Goal: Check status: Check status

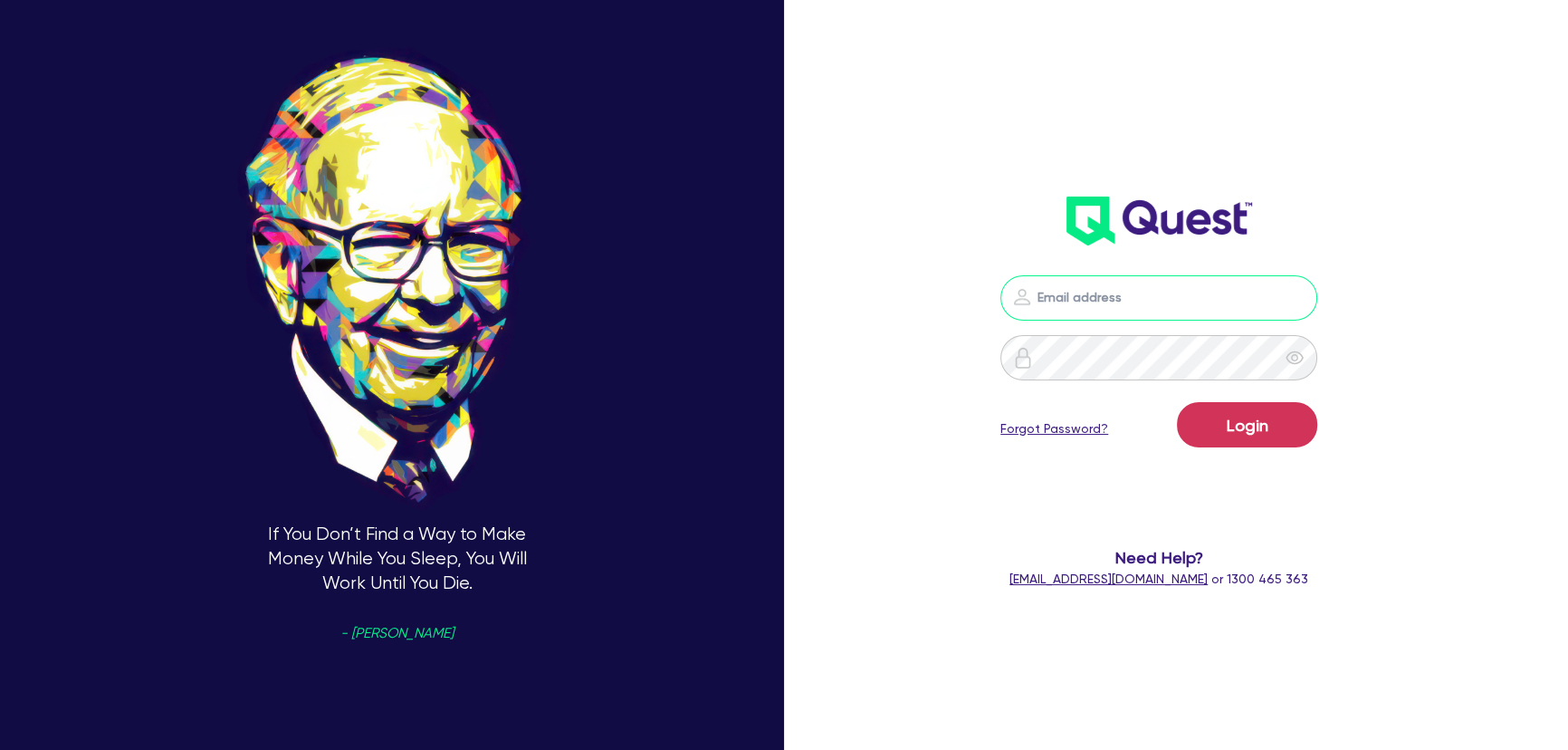
type input "[PERSON_NAME][EMAIL_ADDRESS][PERSON_NAME][DOMAIN_NAME]"
click at [1249, 443] on button "Login" at bounding box center [1247, 425] width 140 height 46
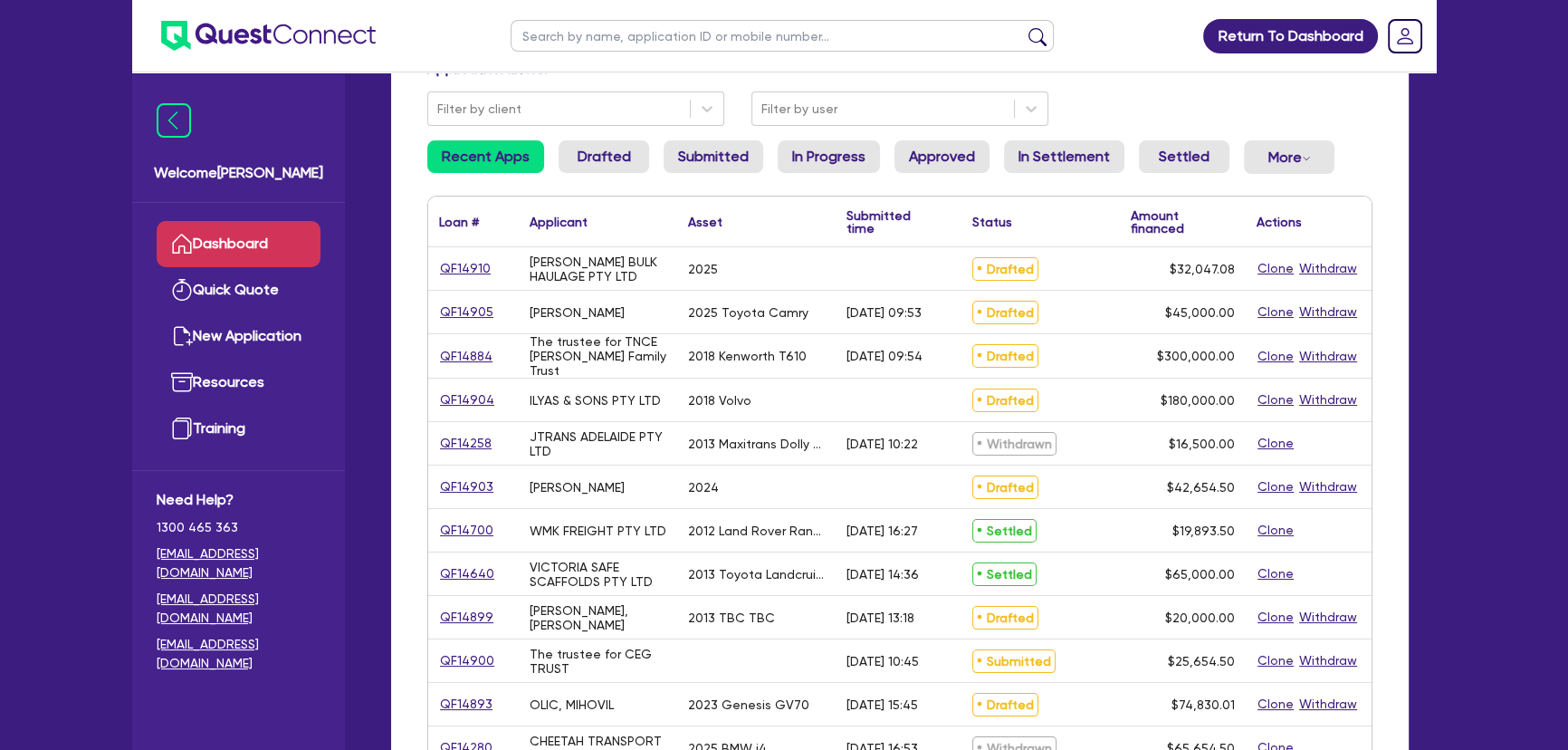
scroll to position [164, 0]
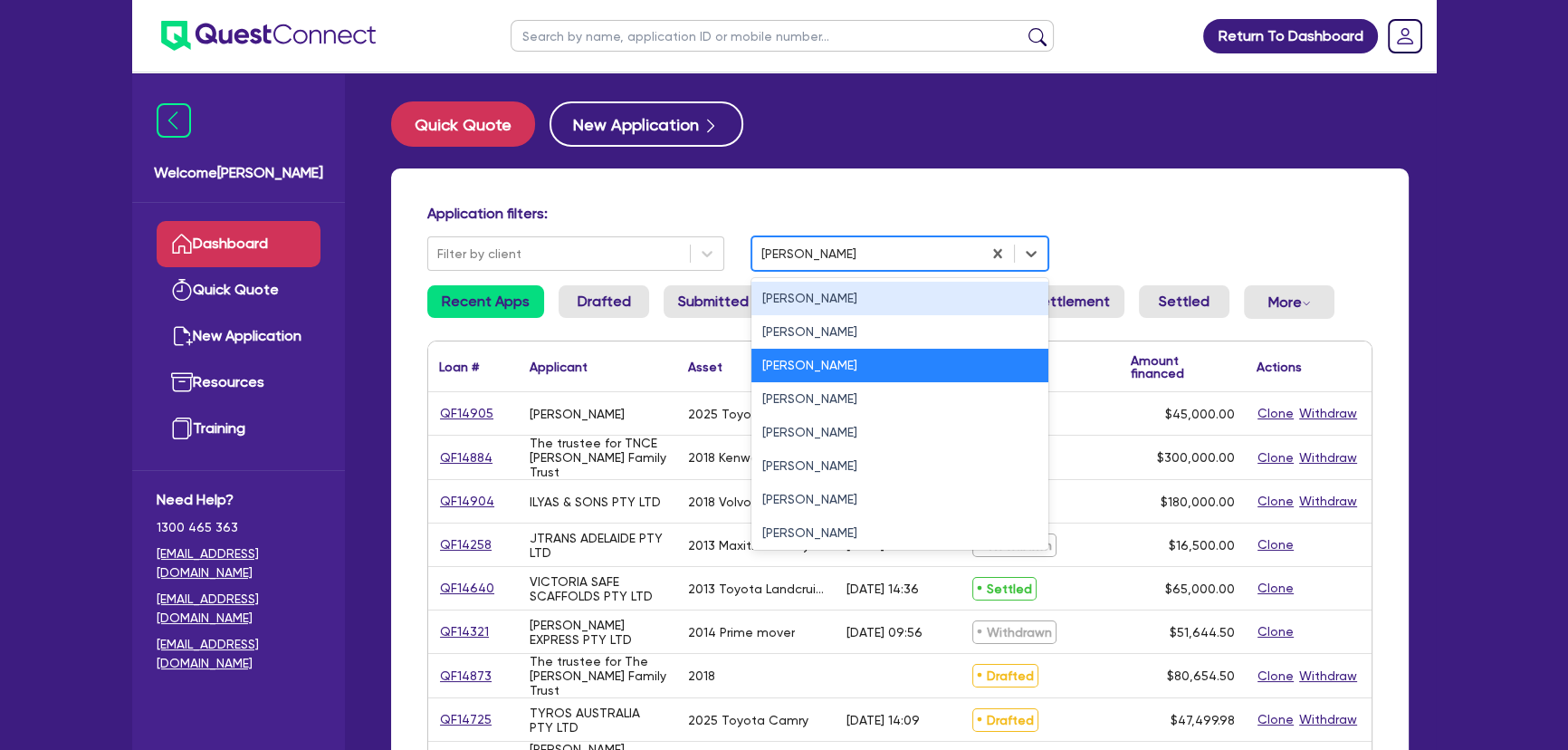
click at [796, 268] on div "[PERSON_NAME]" at bounding box center [867, 254] width 229 height 30
click at [820, 380] on div "[PERSON_NAME]" at bounding box center [899, 365] width 296 height 34
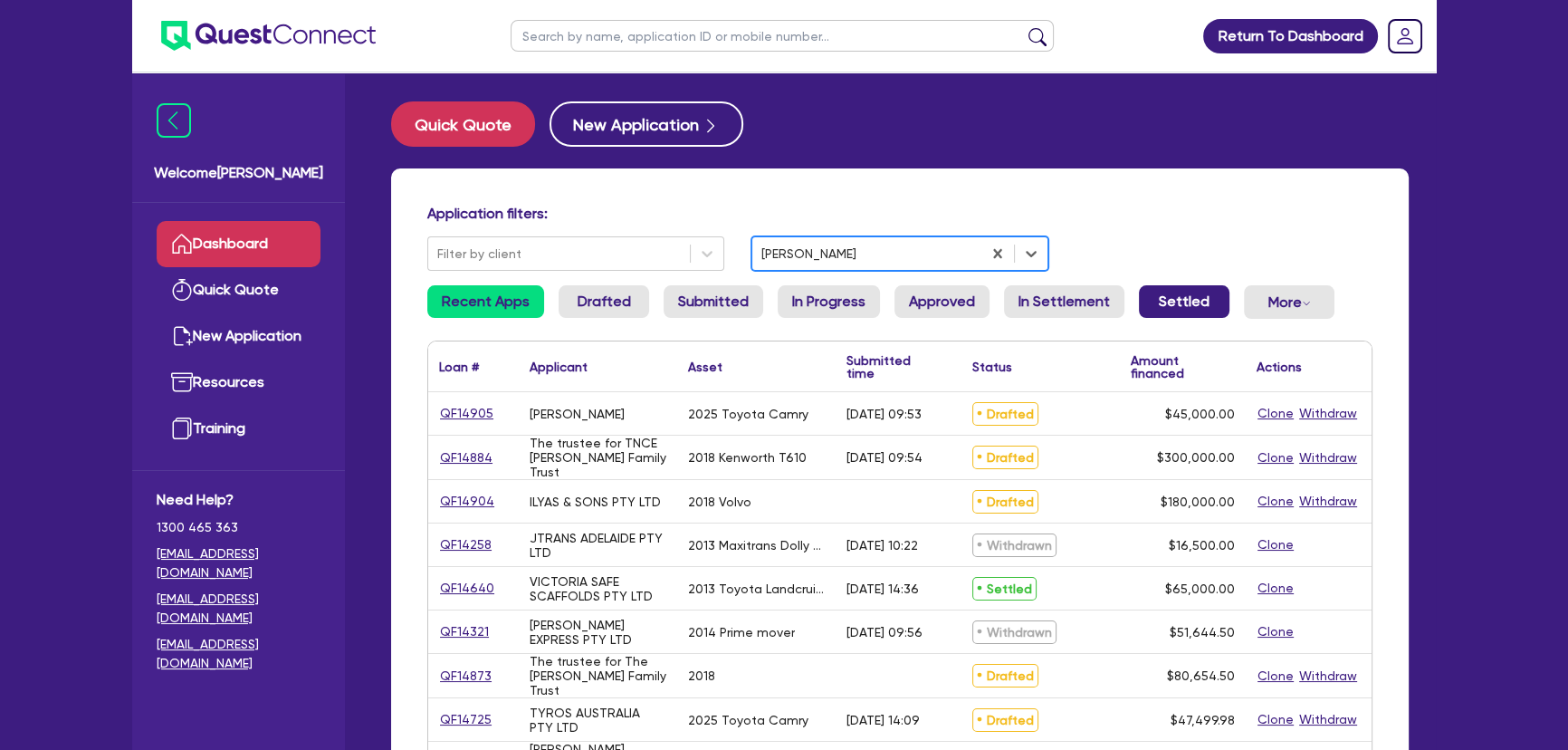
click at [1138, 288] on link "Settled" at bounding box center [1183, 302] width 90 height 33
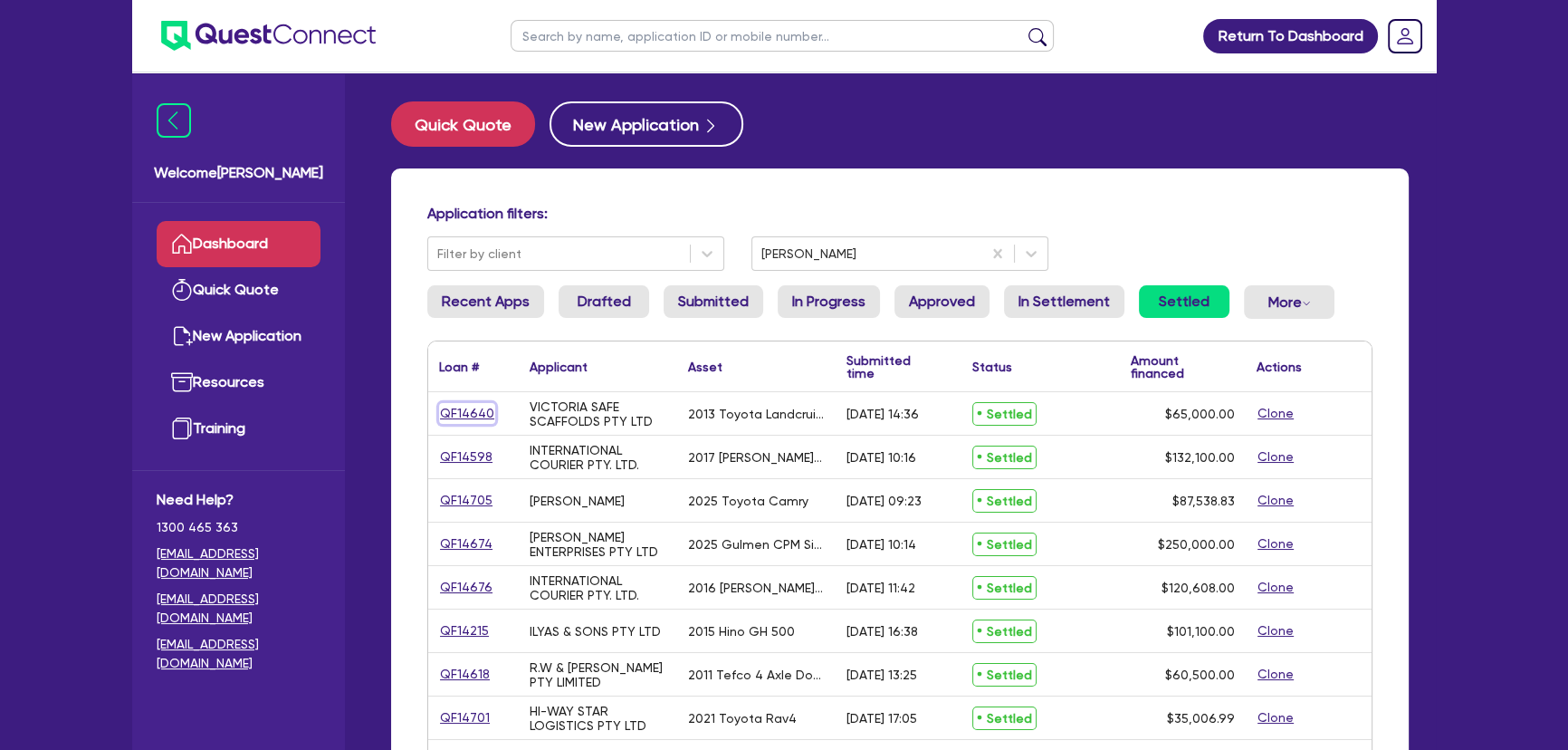
click at [459, 415] on link "QF14640" at bounding box center [467, 413] width 57 height 21
select select "CARS_AND_LIGHT_TRUCKS"
select select "PASSENGER_VEHICLES"
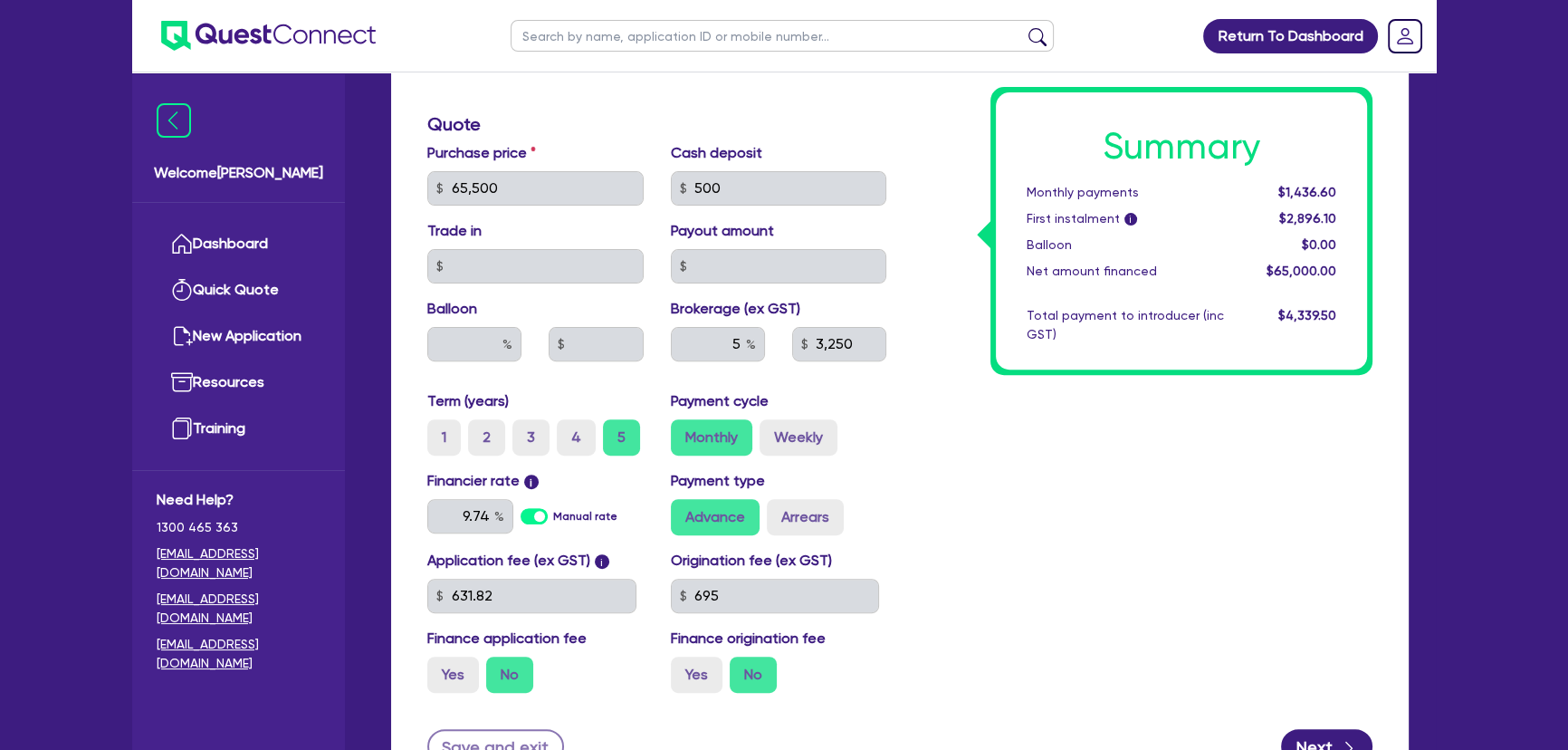
scroll to position [741, 0]
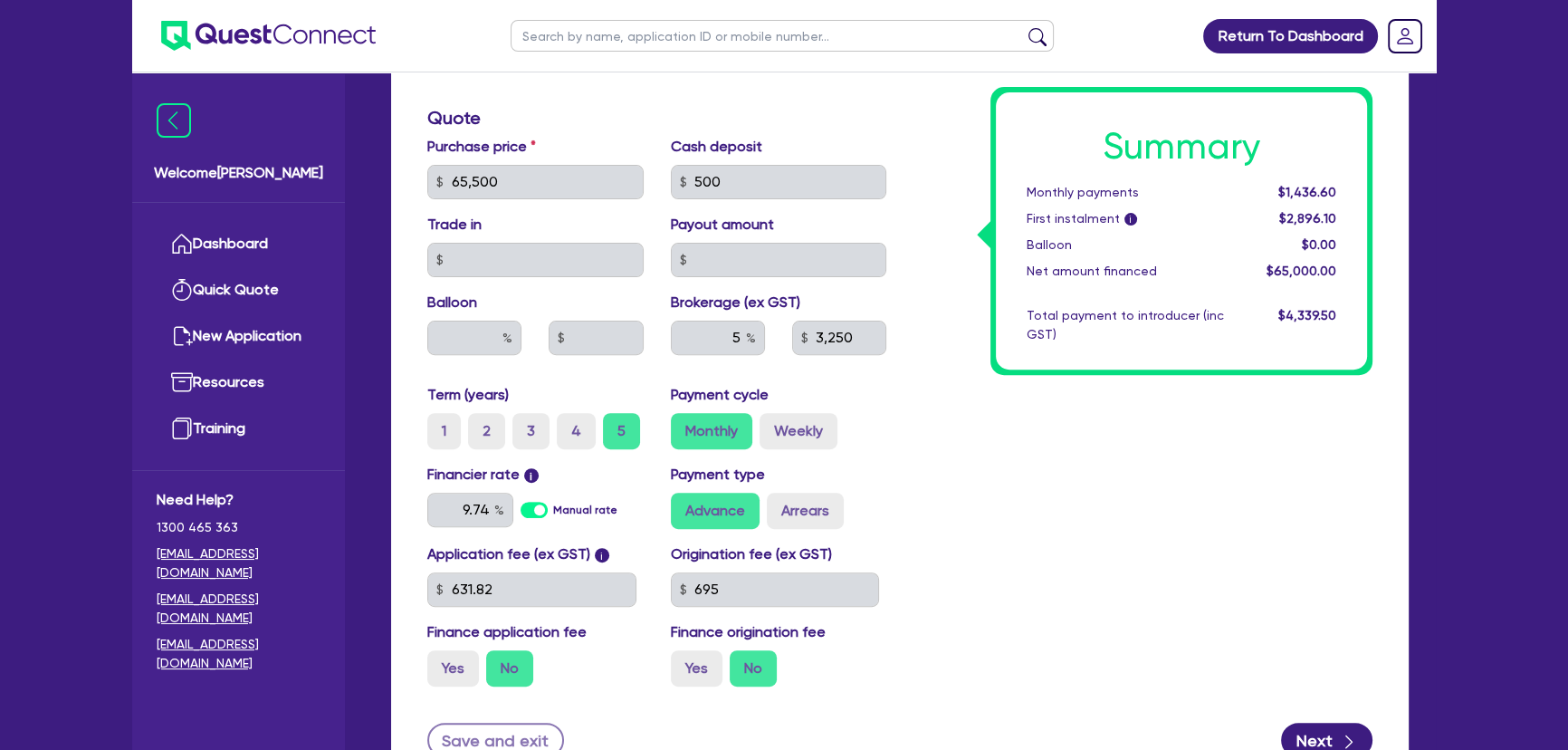
click at [1366, 526] on div "Summary Monthly payments $1,436.60 First instalment i $2,896.10 Balloon $0.00 N…" at bounding box center [1142, 172] width 486 height 1058
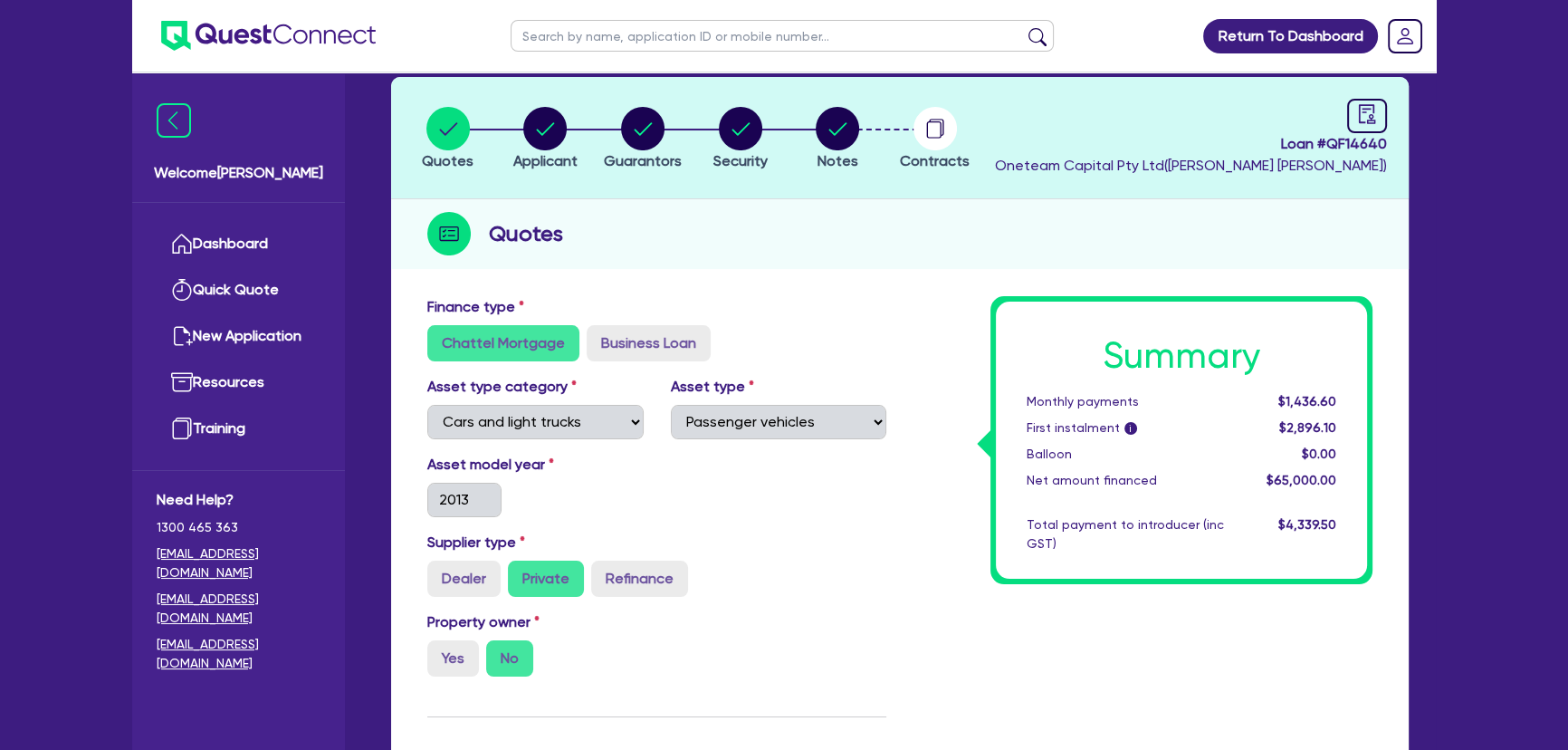
scroll to position [0, 0]
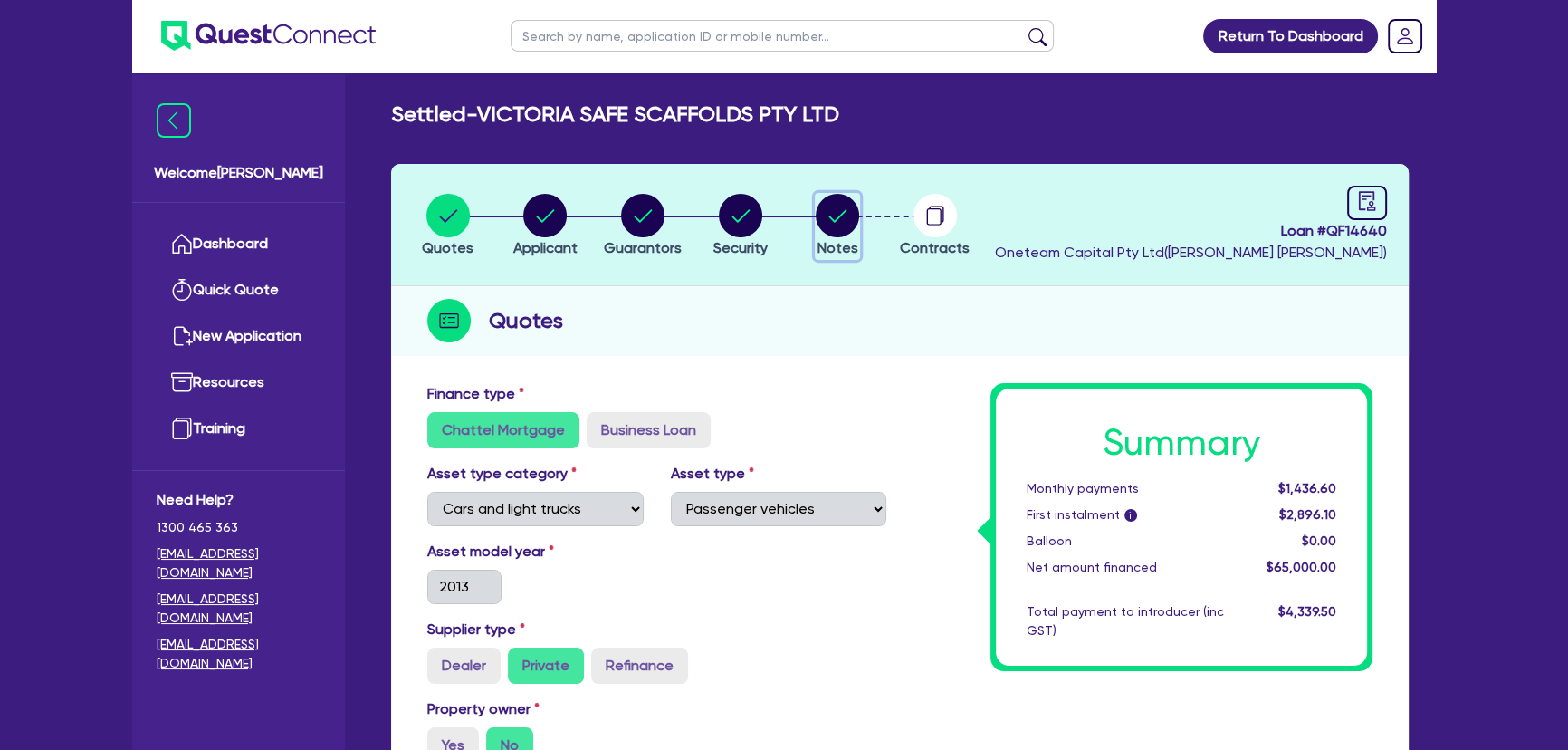
click at [831, 219] on circle "button" at bounding box center [837, 215] width 44 height 44
select select "Other"
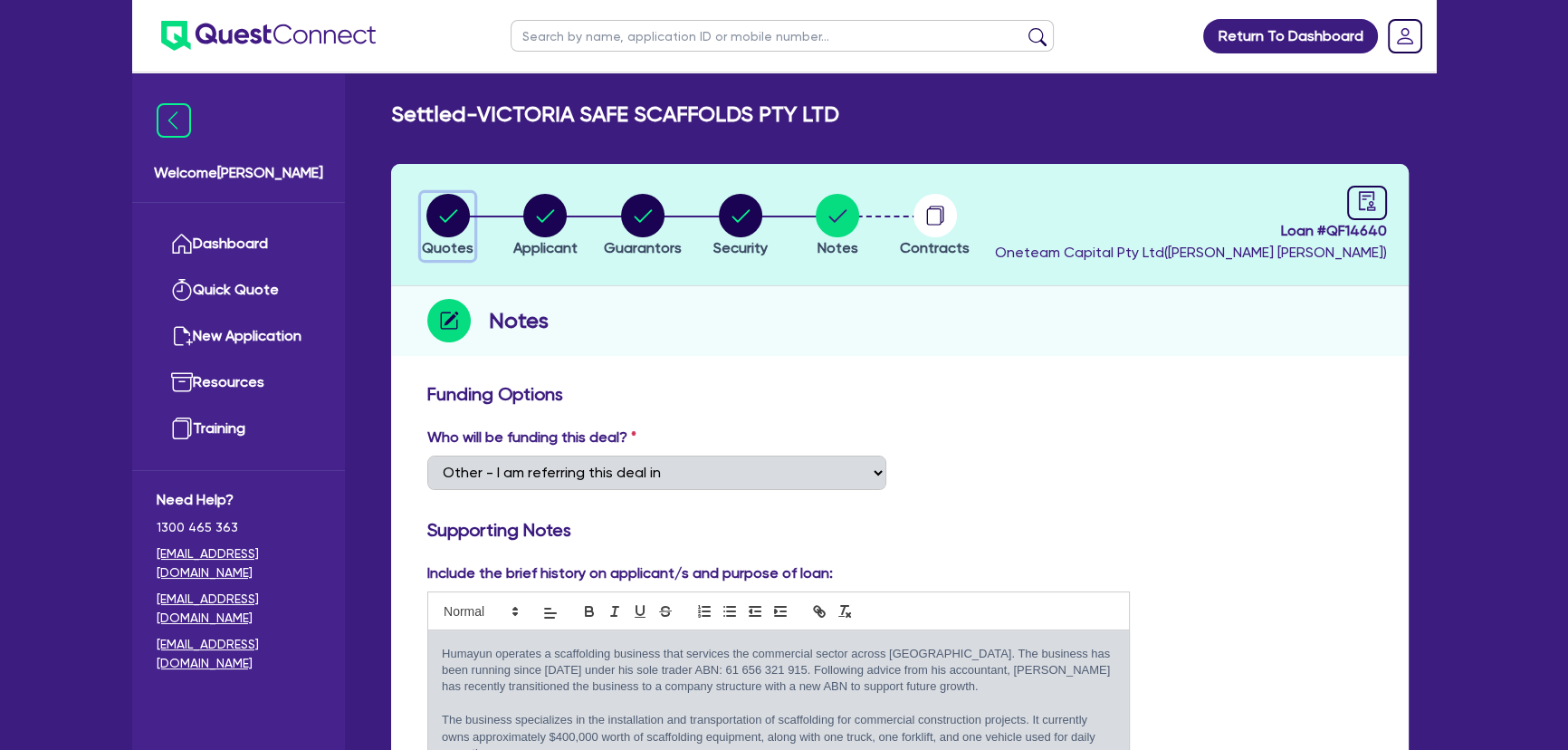
click at [444, 225] on circle "button" at bounding box center [448, 215] width 44 height 44
select select "CARS_AND_LIGHT_TRUCKS"
select select "PASSENGER_VEHICLES"
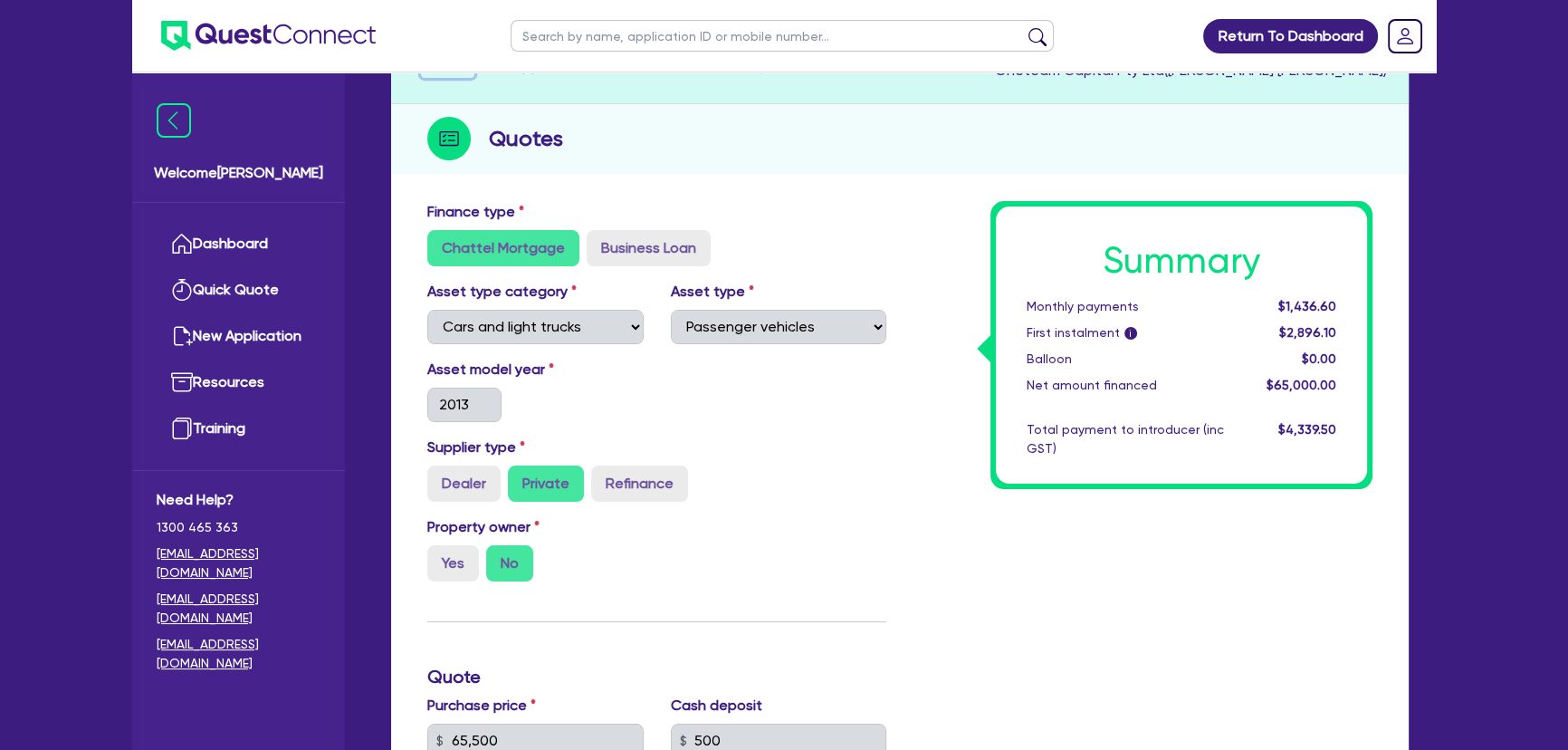
scroll to position [328, 0]
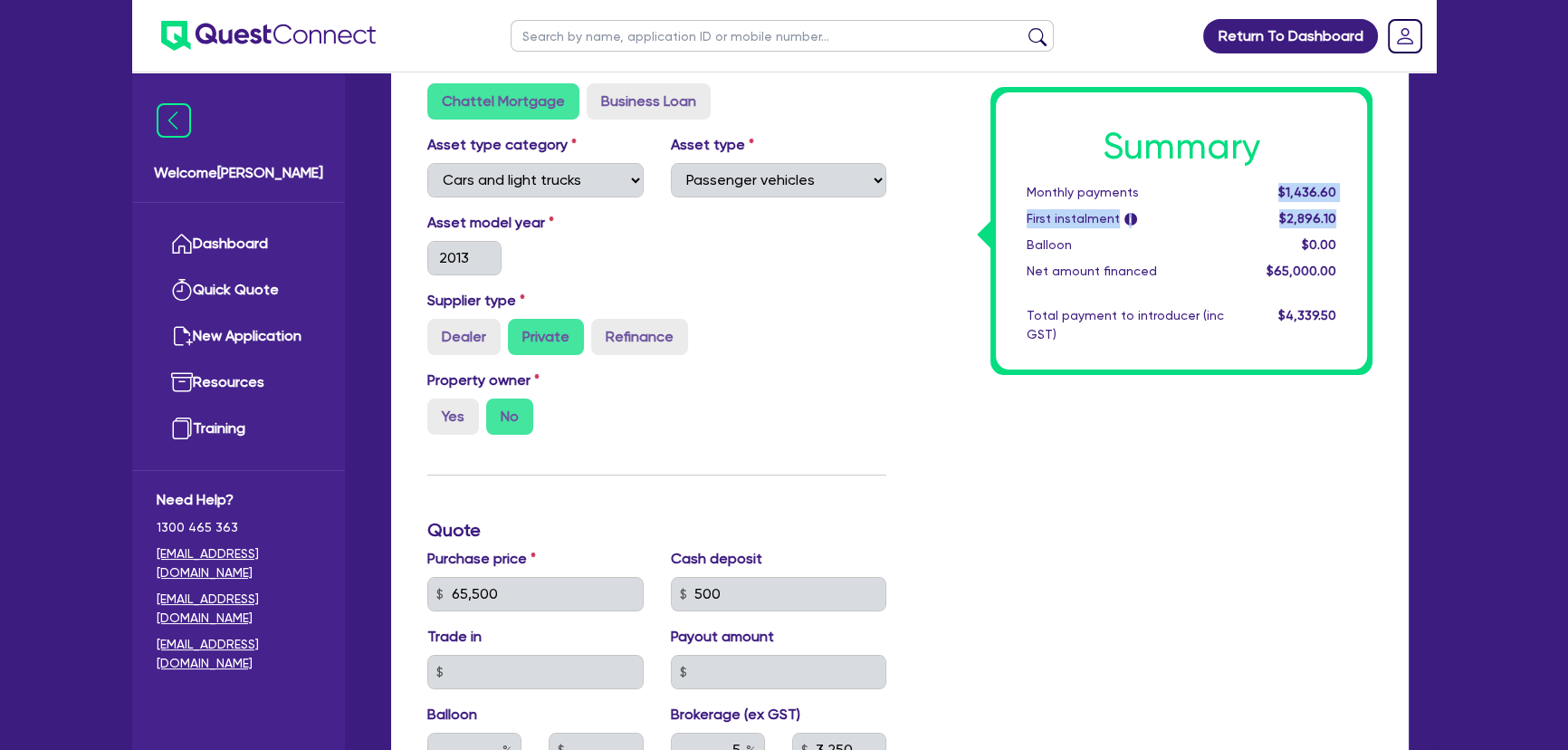
drag, startPoint x: 1253, startPoint y: 190, endPoint x: 1458, endPoint y: 186, distance: 205.0
click at [1458, 186] on div "Return To Dashboard Edit Profile Logout Welcome [PERSON_NAME] Quick Quote New A…" at bounding box center [784, 494] width 1568 height 1644
click at [1395, 214] on div "Finance type Chattel Mortgage Business Loan Asset type category Select Cars and…" at bounding box center [899, 625] width 1017 height 1160
drag, startPoint x: 1255, startPoint y: 184, endPoint x: 1574, endPoint y: 174, distance: 319.2
click at [1567, 174] on html "Return To Dashboard Edit Profile Logout Welcome [PERSON_NAME] Quick Quote New A…" at bounding box center [784, 494] width 1568 height 1644
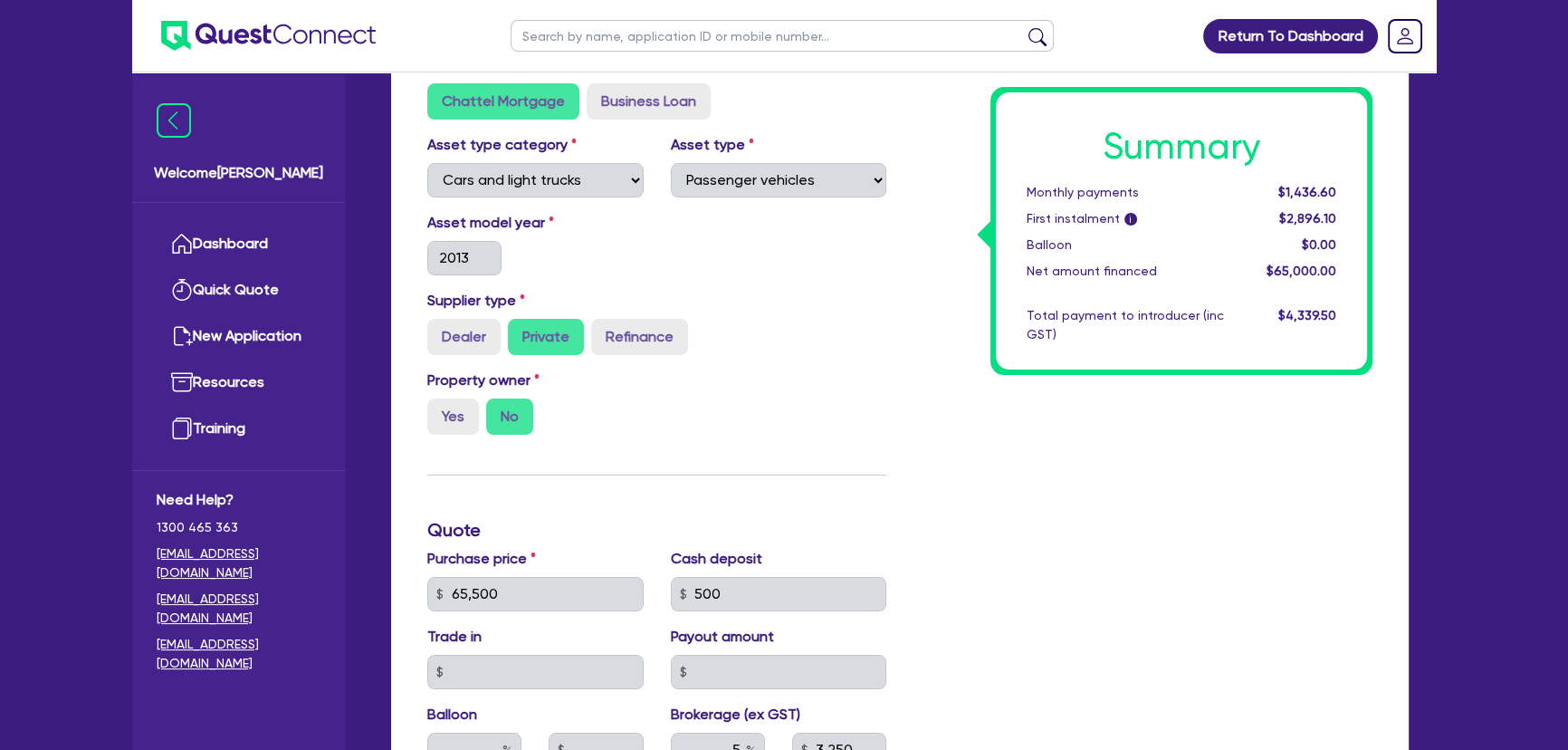
click at [1240, 230] on div "Summary Monthly payments $1,436.60 First instalment i $2,896.10 Balloon $0.00 N…" at bounding box center [1181, 231] width 371 height 277
drag, startPoint x: 1279, startPoint y: 207, endPoint x: 1373, endPoint y: 208, distance: 94.0
click at [1373, 208] on div "Summary Monthly payments $1,436.60 First instalment i $2,896.10 Balloon $0.00 N…" at bounding box center [1142, 584] width 486 height 1058
click at [1374, 210] on div "Summary Monthly payments $1,436.60 First instalment i $2,896.10 Balloon $0.00 N…" at bounding box center [1142, 584] width 486 height 1058
drag, startPoint x: 1324, startPoint y: 212, endPoint x: 1366, endPoint y: 212, distance: 42.0
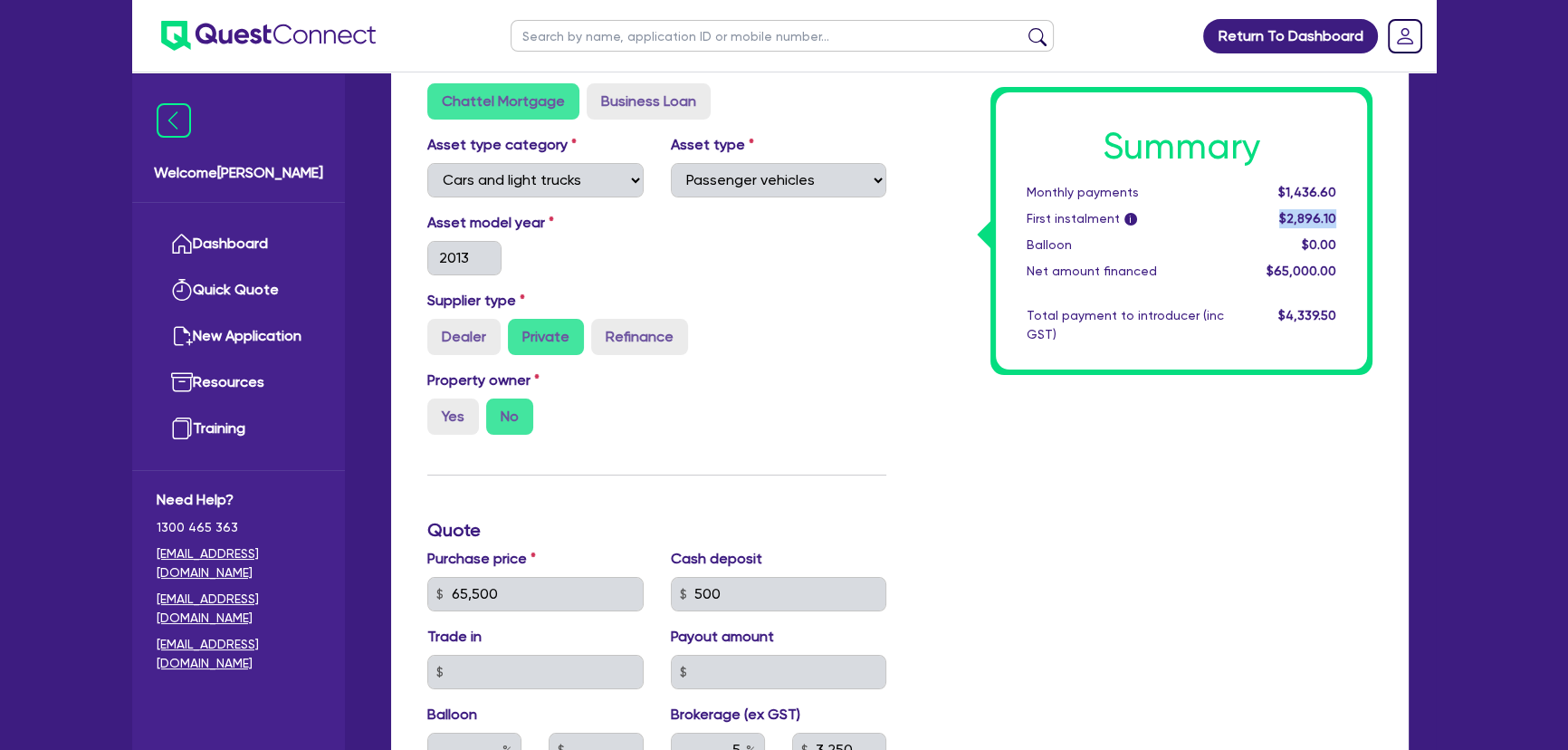
click at [1366, 212] on div "Summary Monthly payments $1,436.60 First instalment i $2,896.10 Balloon $0.00 N…" at bounding box center [1181, 231] width 371 height 277
drag, startPoint x: 1267, startPoint y: 197, endPoint x: 1413, endPoint y: 197, distance: 146.0
click at [1413, 197] on div "Quotes Applicant [GEOGRAPHIC_DATA] Security Notes Contracts Loan # QF14640 Onet…" at bounding box center [899, 530] width 1044 height 1391
click at [1368, 214] on div "Summary Monthly payments $1,436.60 First instalment i $2,896.10 Balloon $0.00 N…" at bounding box center [1181, 231] width 382 height 288
drag, startPoint x: 1280, startPoint y: 188, endPoint x: 1368, endPoint y: 188, distance: 88.0
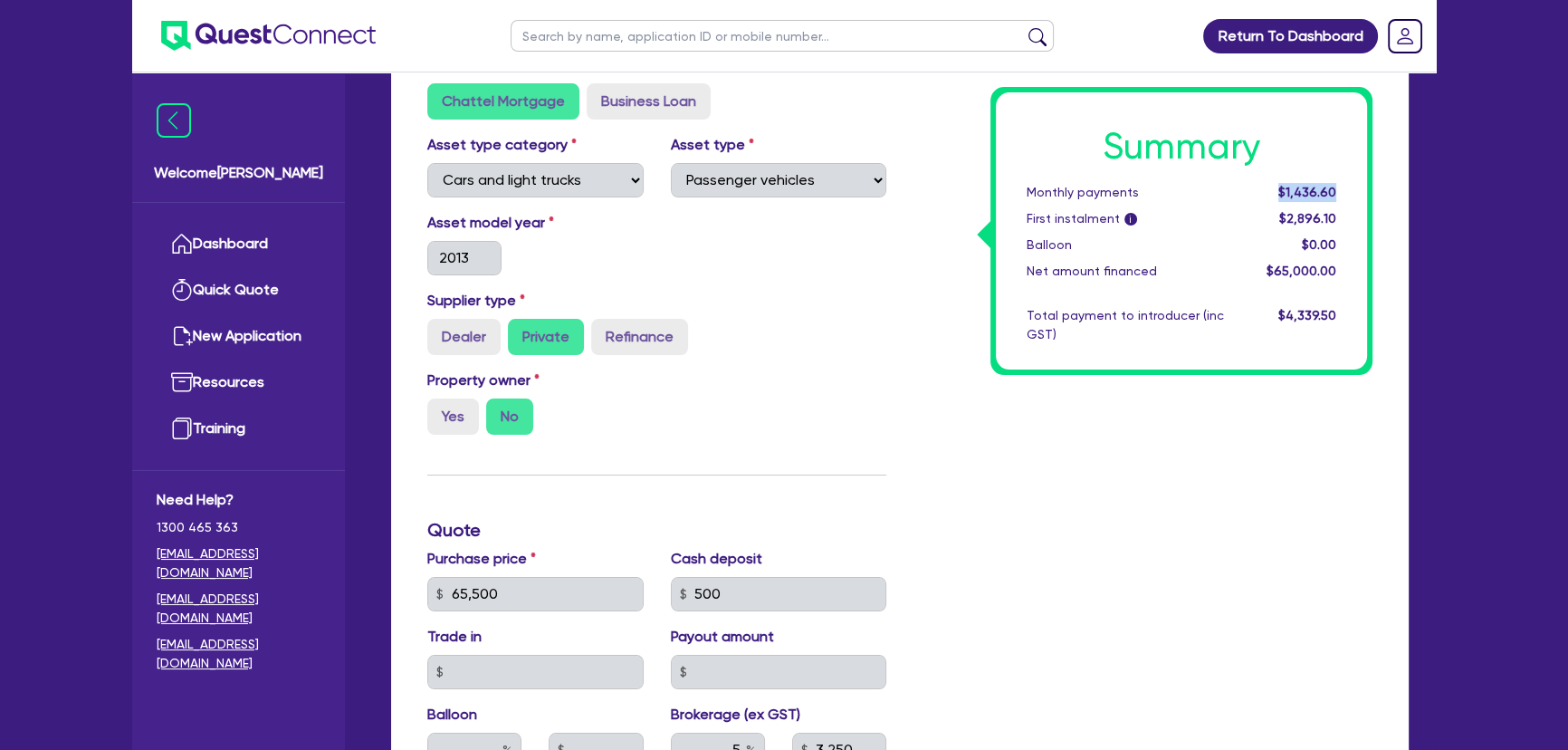
click at [1368, 188] on div "Summary Monthly payments $1,436.60 First instalment i $2,896.10 Balloon $0.00 N…" at bounding box center [1181, 231] width 382 height 288
click at [1368, 190] on div "Summary Monthly payments $1,436.60 First instalment i $2,896.10 Balloon $0.00 N…" at bounding box center [1181, 231] width 382 height 288
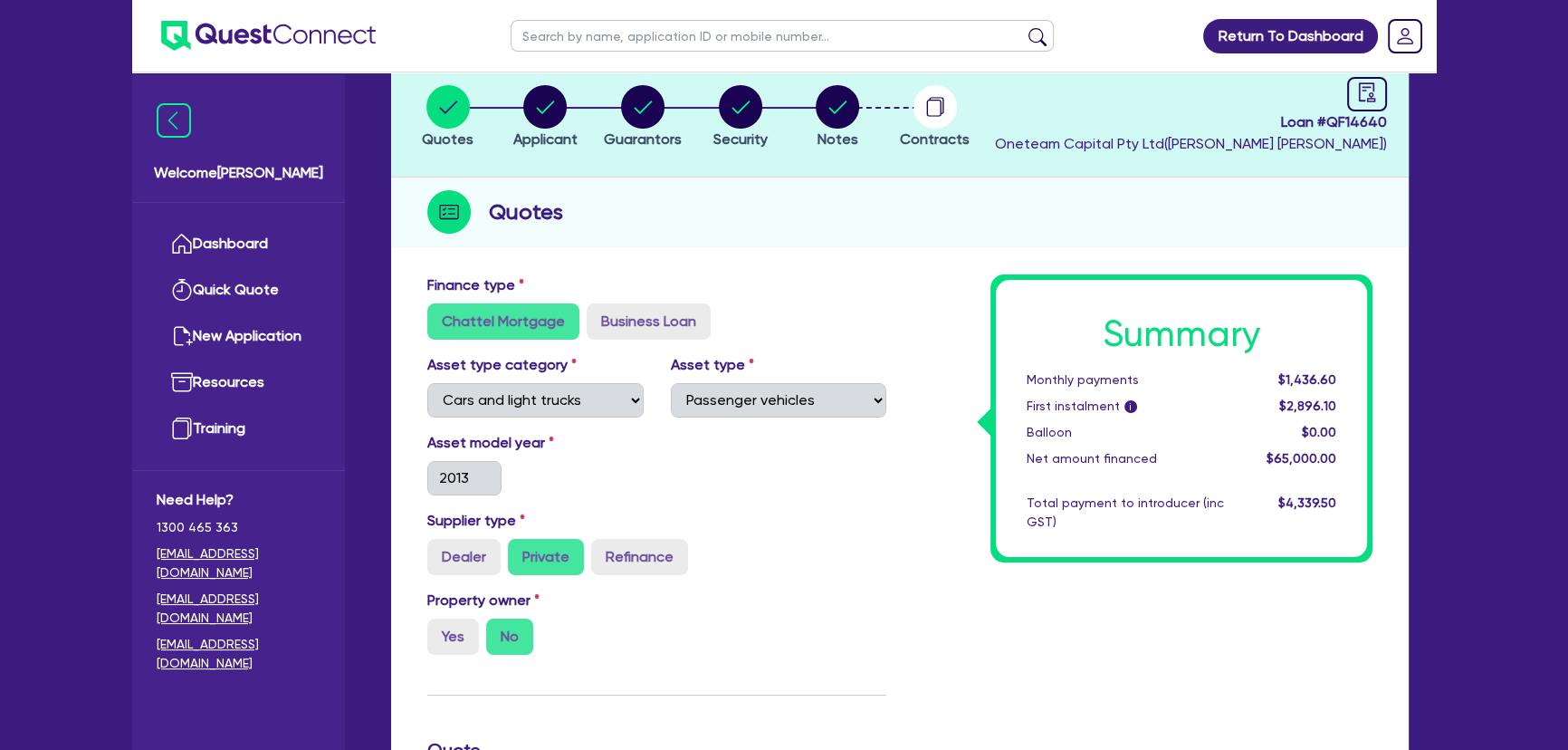
scroll to position [0, 0]
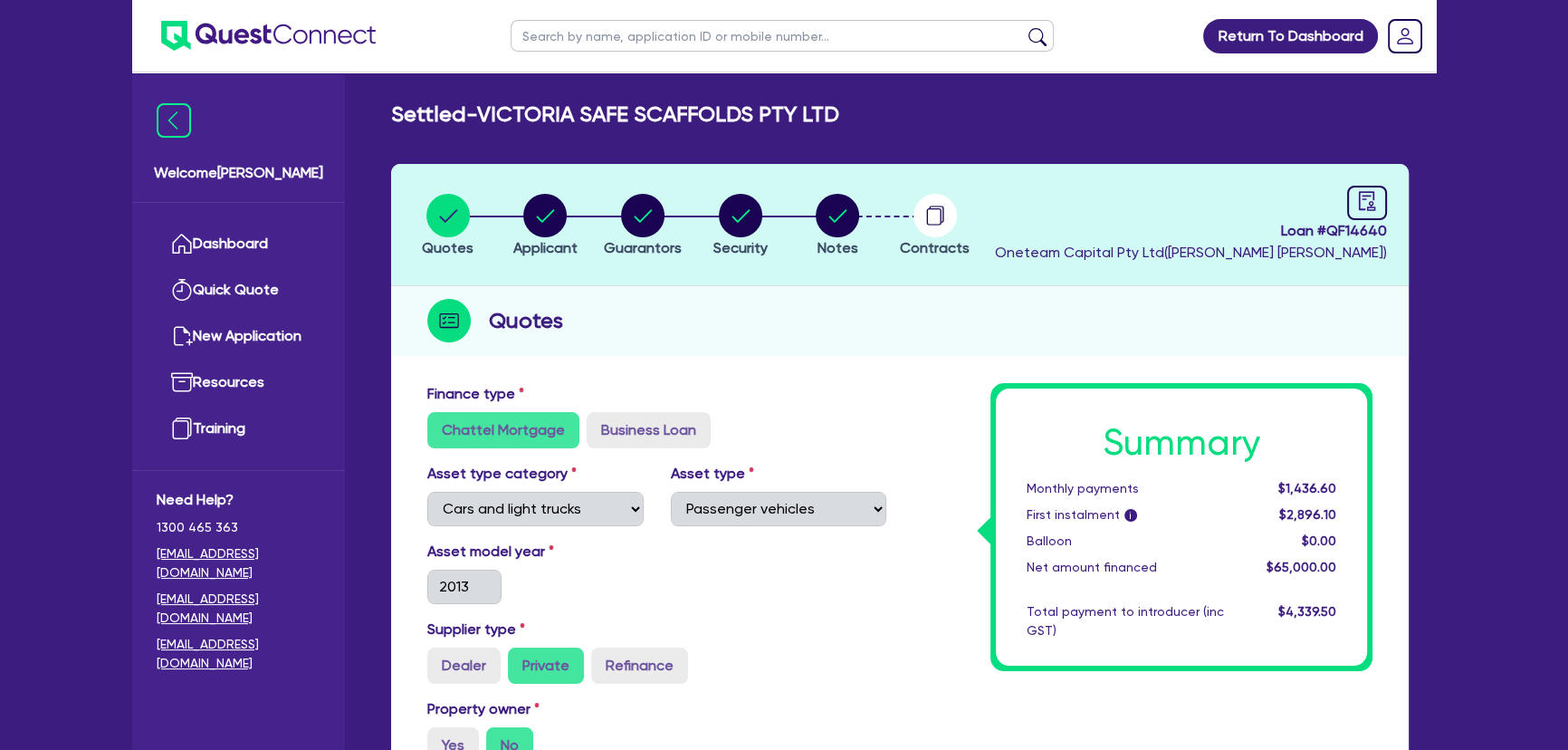
click at [292, 39] on img at bounding box center [268, 36] width 214 height 30
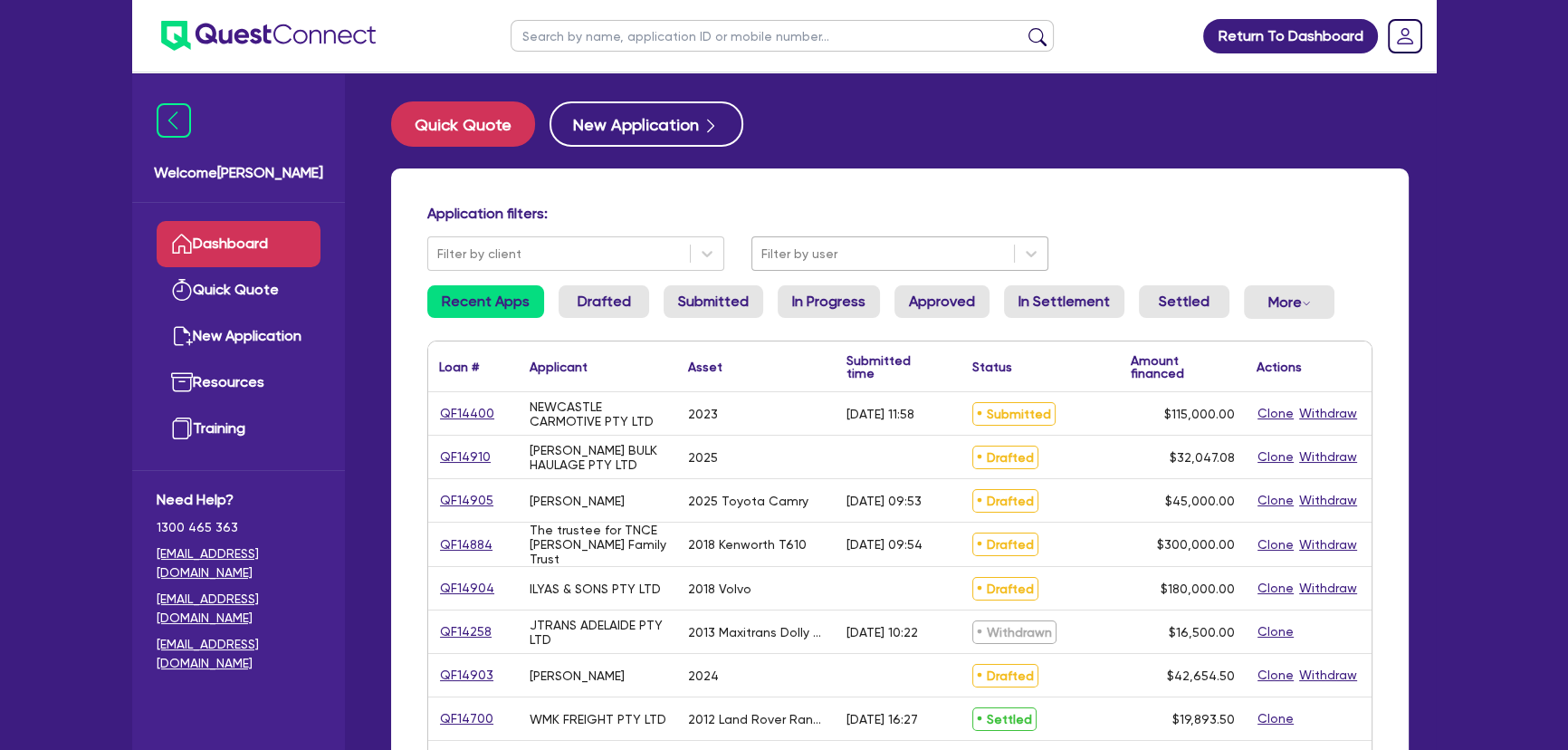
click at [860, 254] on div at bounding box center [883, 254] width 244 height 23
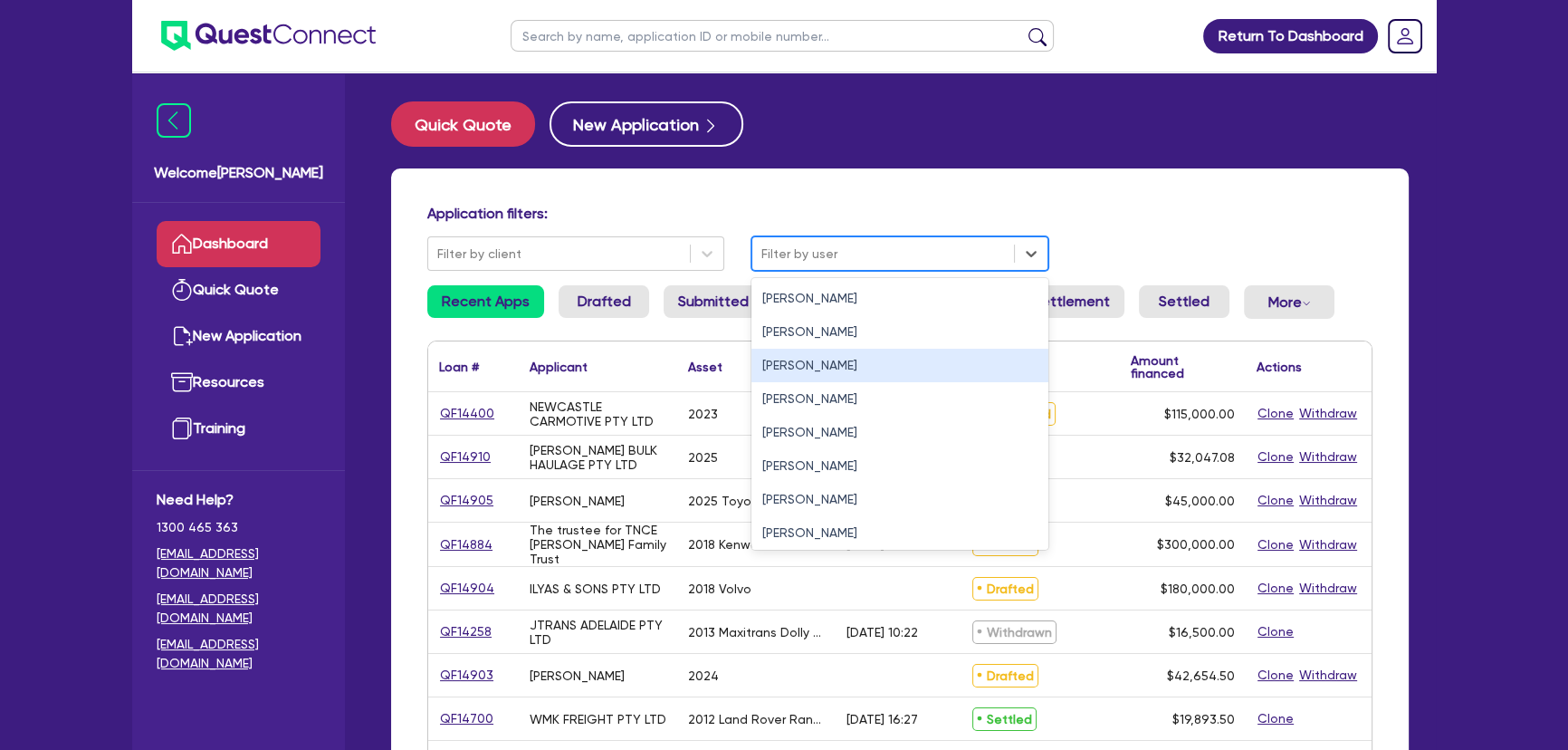
click at [812, 376] on div "[PERSON_NAME]" at bounding box center [899, 365] width 296 height 34
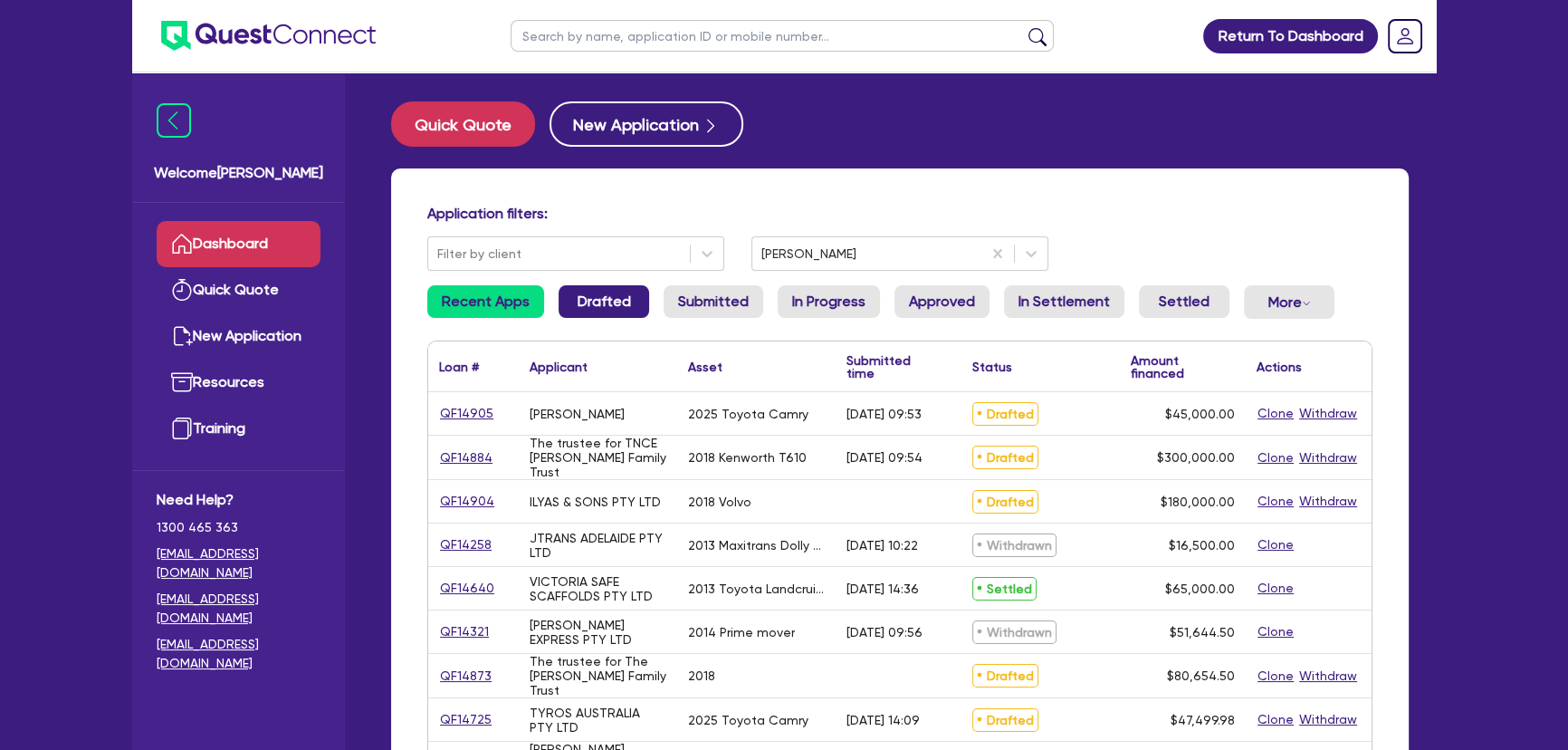
click at [605, 307] on link "Drafted" at bounding box center [603, 302] width 90 height 33
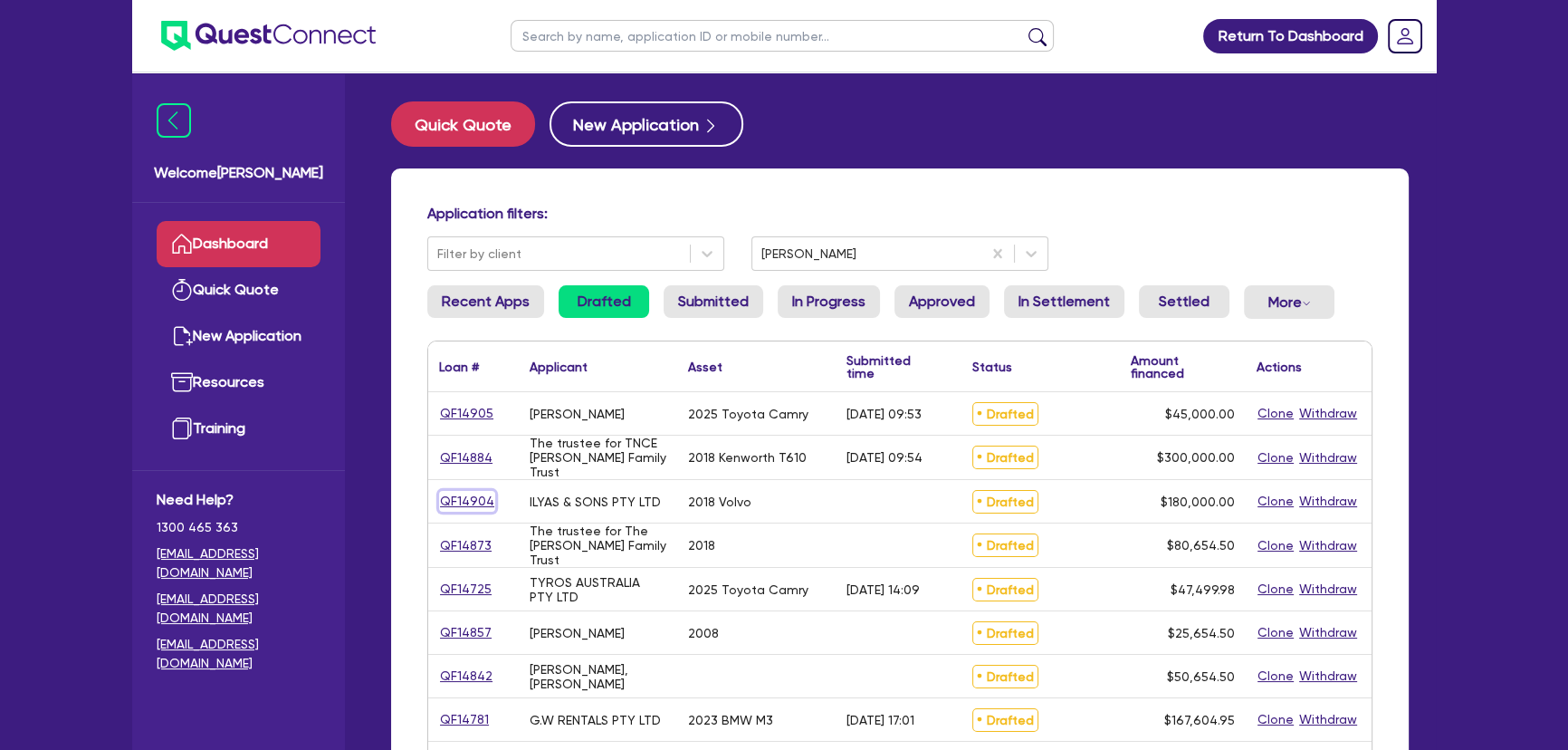
click at [450, 507] on link "QF14904" at bounding box center [467, 501] width 57 height 21
select select "PRIMARY_ASSETS"
select select "HEAVY_TRUCKS"
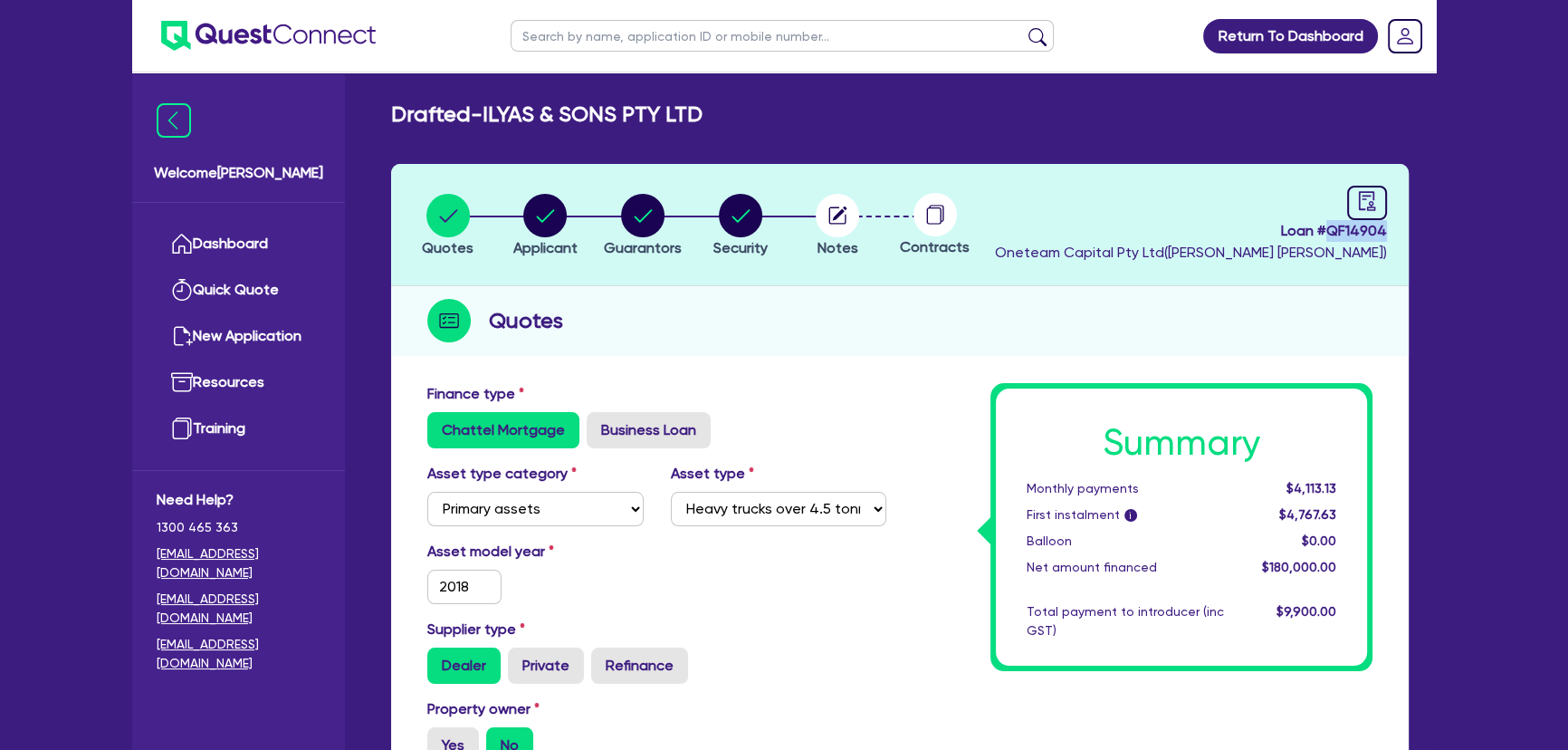
drag, startPoint x: 1331, startPoint y: 235, endPoint x: 1425, endPoint y: 228, distance: 94.3
copy span "QF14904"
drag, startPoint x: 487, startPoint y: 109, endPoint x: 706, endPoint y: 108, distance: 219.0
click at [702, 108] on h2 "Drafted - ILYAS & SONS PTY LTD" at bounding box center [546, 114] width 311 height 26
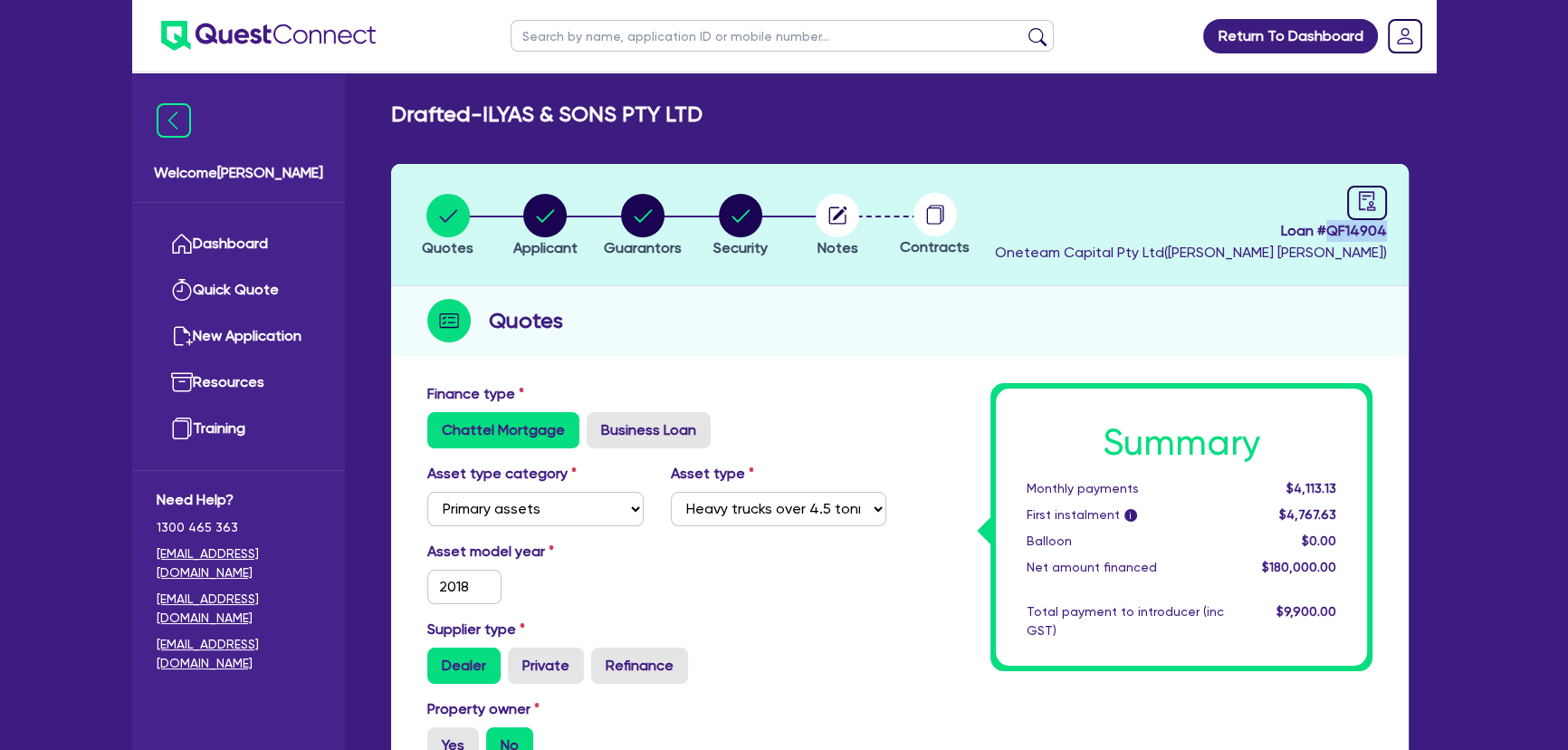
copy h2 "ILYAS & SONS PTY LTD"
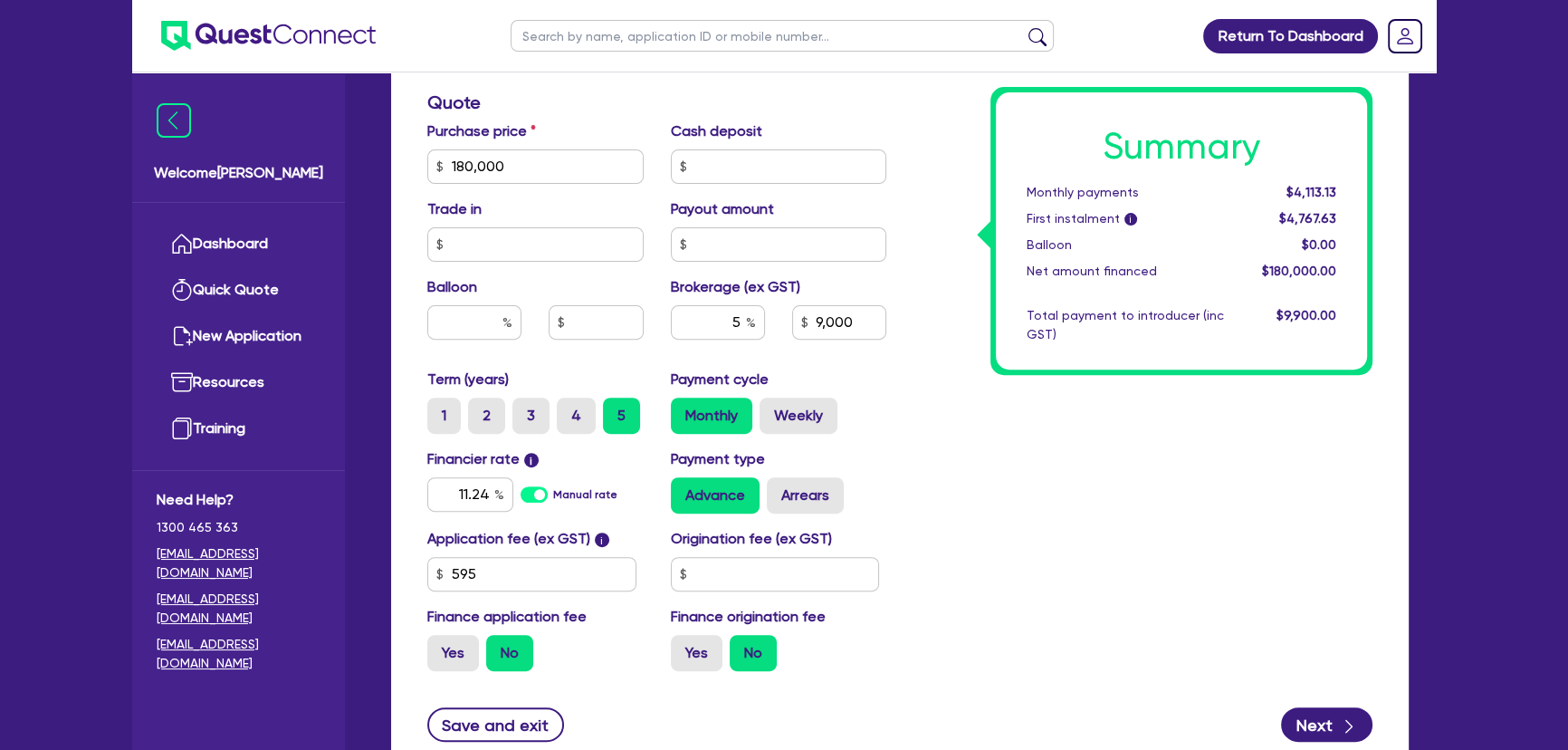
scroll to position [728, 0]
